Goal: Task Accomplishment & Management: Manage account settings

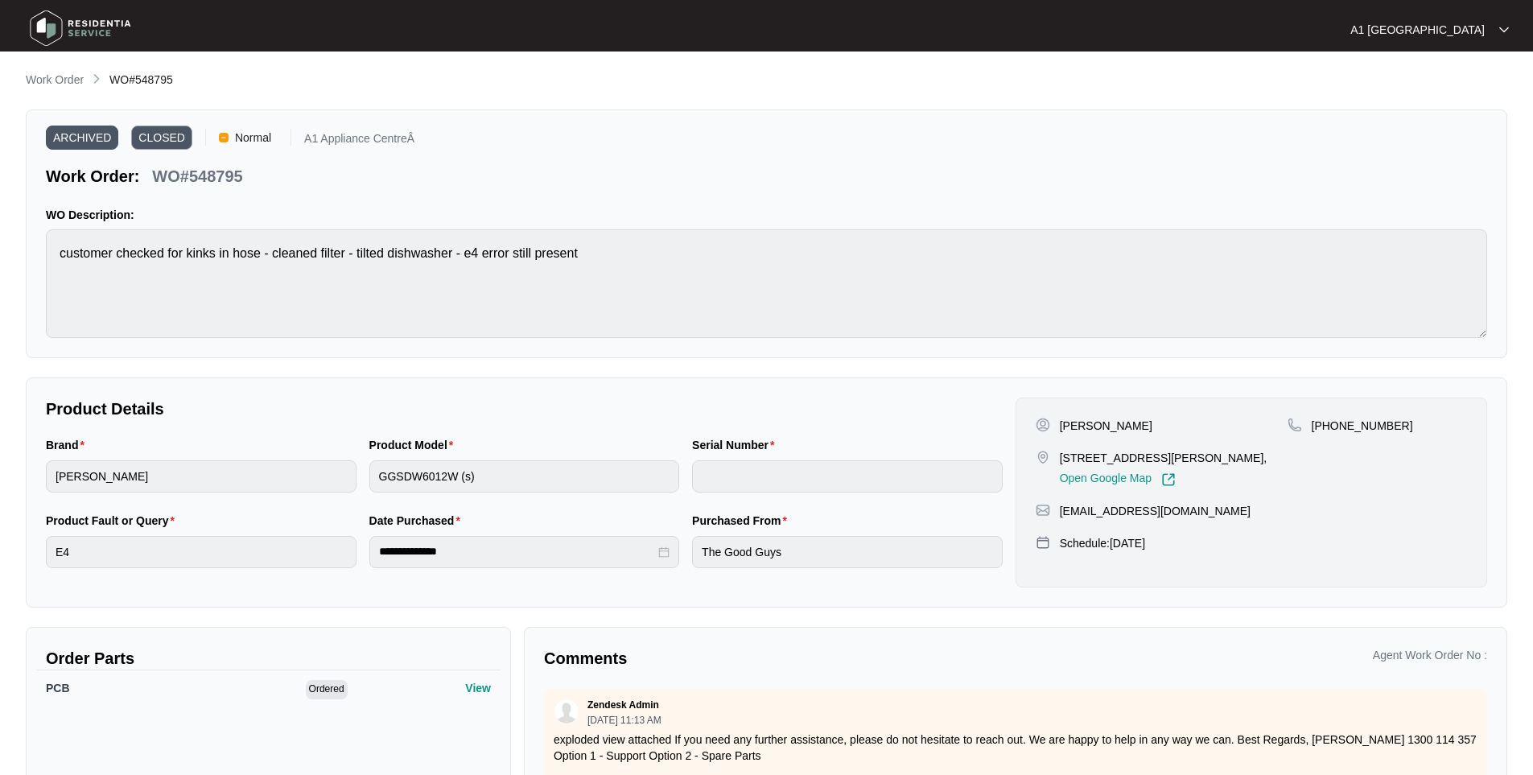
click at [84, 31] on img at bounding box center [80, 28] width 113 height 48
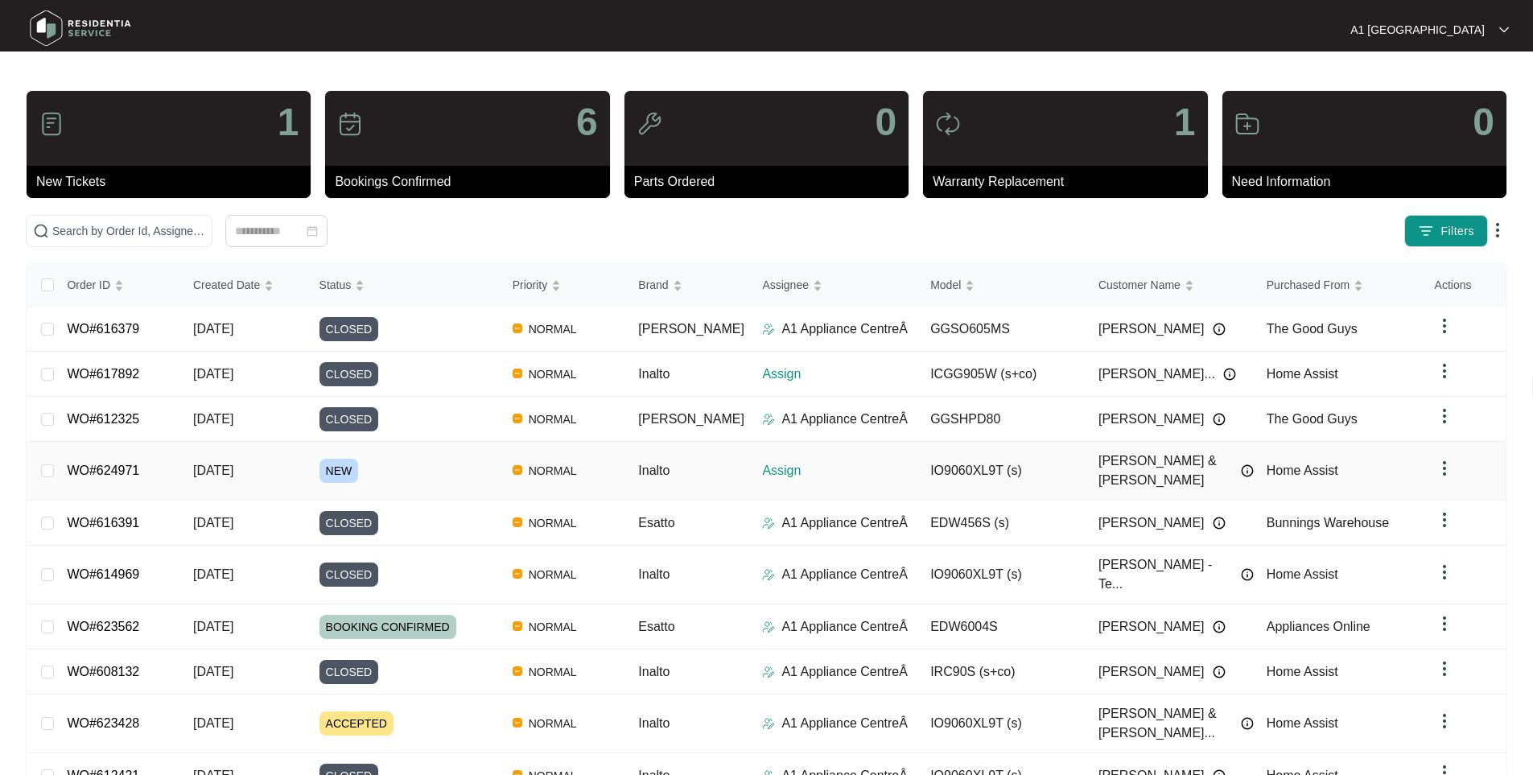
click at [130, 464] on link "WO#624971" at bounding box center [103, 471] width 72 height 14
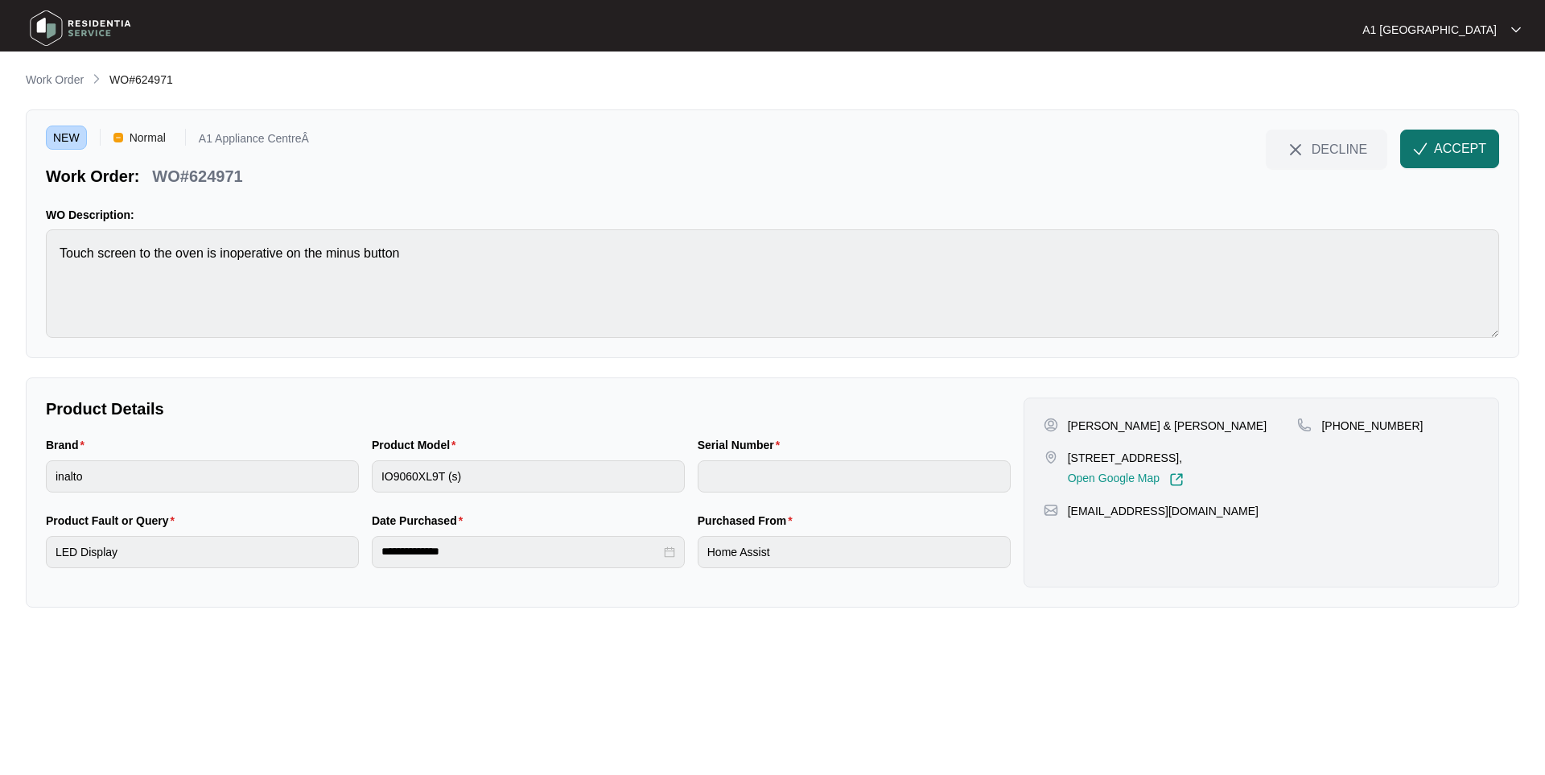
click at [1449, 141] on span "ACCEPT" at bounding box center [1460, 148] width 52 height 19
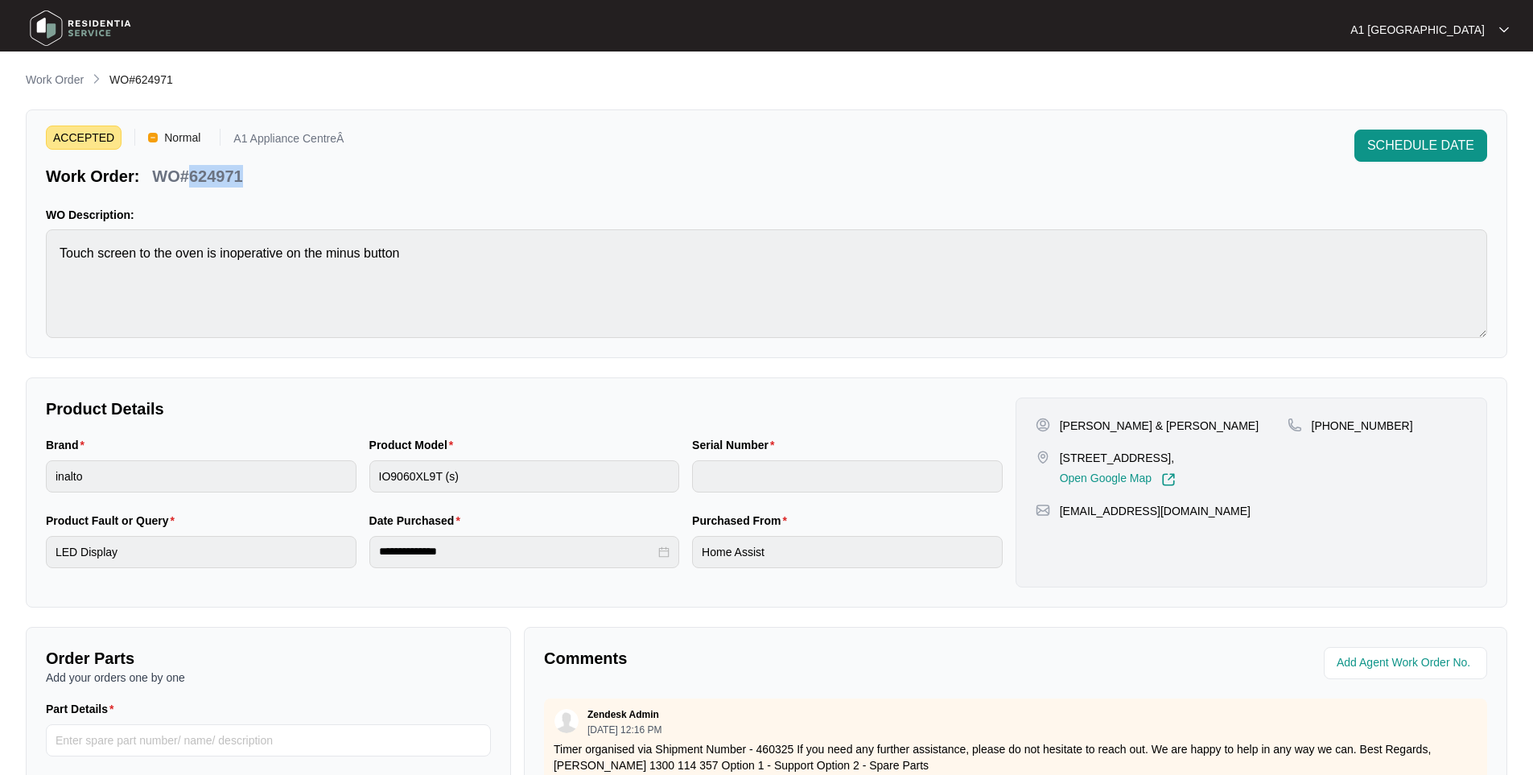
drag, startPoint x: 241, startPoint y: 171, endPoint x: 191, endPoint y: 174, distance: 50.8
click at [191, 174] on p "WO#624971" at bounding box center [197, 176] width 90 height 23
copy p "624971"
